Goal: Browse casually: Explore the website without a specific task or goal

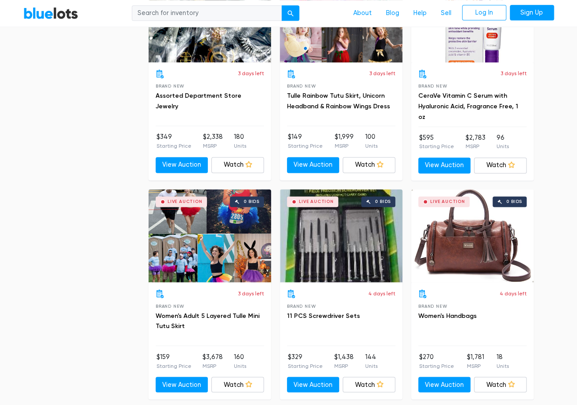
scroll to position [2388, 0]
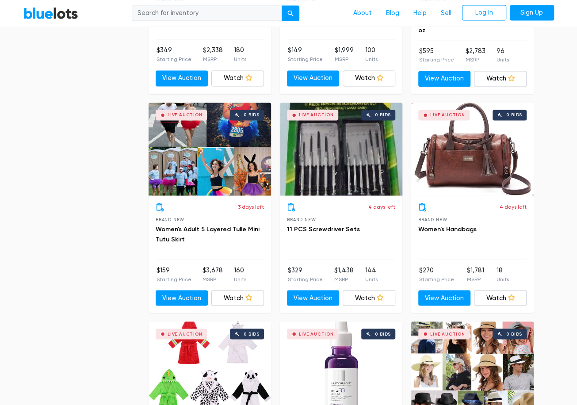
click at [493, 156] on div "Live Auction 0 bids" at bounding box center [472, 149] width 123 height 93
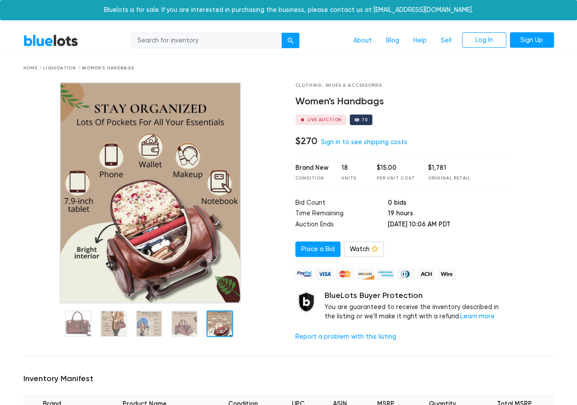
click at [59, 38] on link "BlueLots" at bounding box center [50, 40] width 55 height 13
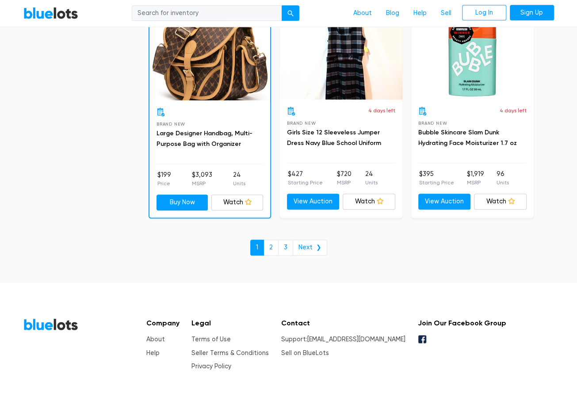
scroll to position [3803, 0]
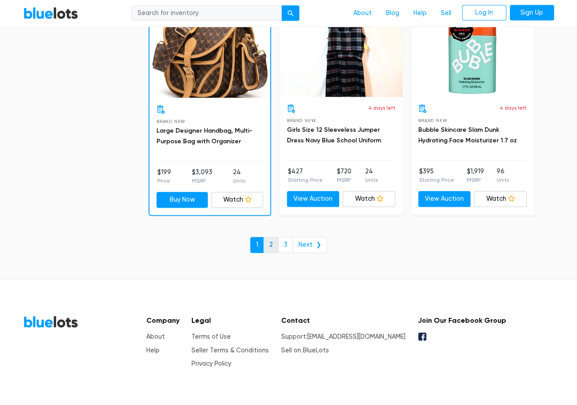
click at [274, 239] on link "2" at bounding box center [271, 245] width 15 height 16
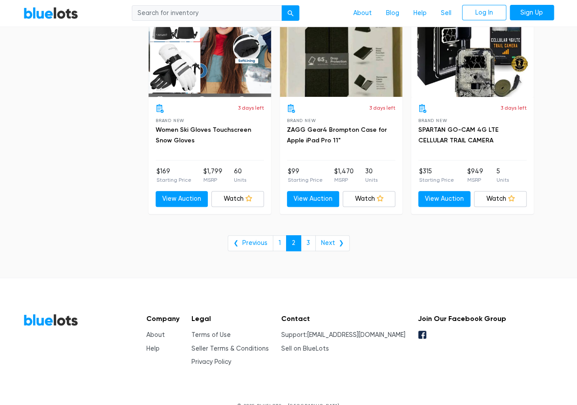
scroll to position [3610, 0]
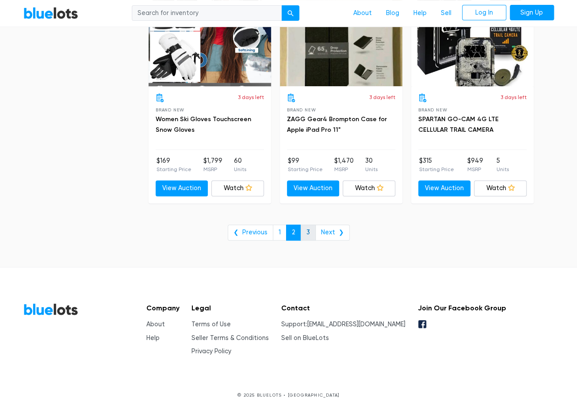
click at [303, 226] on link "3" at bounding box center [308, 233] width 15 height 16
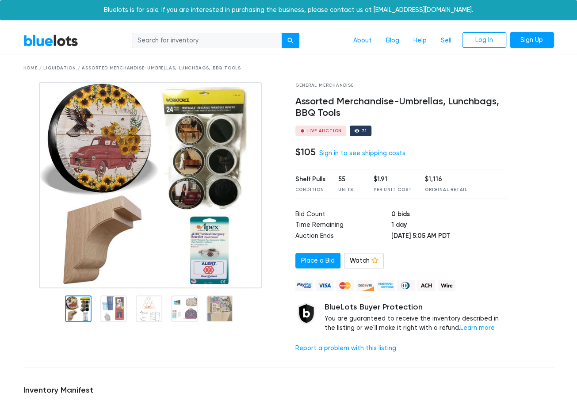
click at [149, 335] on div at bounding box center [153, 221] width 272 height 278
